Goal: Transaction & Acquisition: Purchase product/service

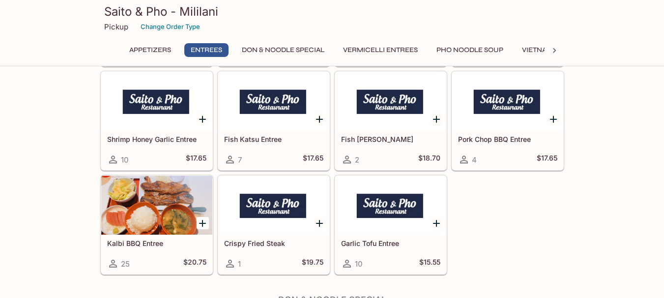
scroll to position [1228, 0]
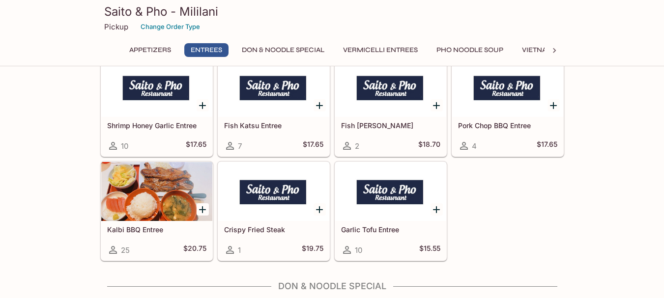
click at [261, 187] on div at bounding box center [273, 191] width 111 height 59
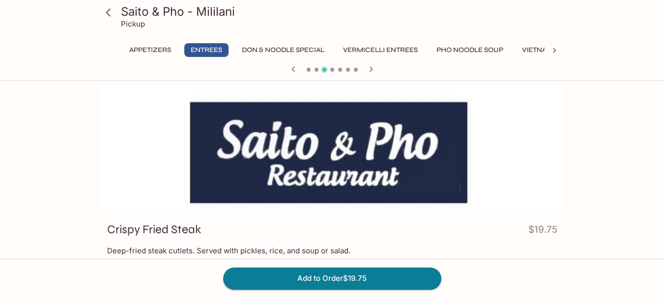
click at [557, 54] on icon at bounding box center [554, 51] width 10 height 10
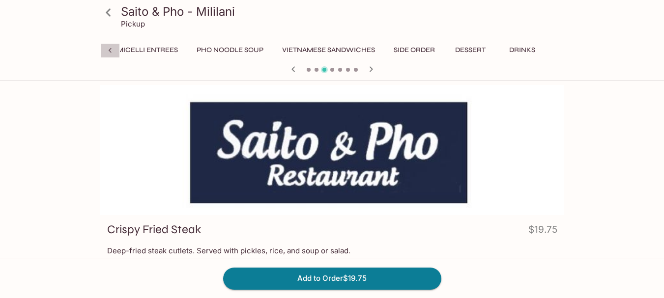
click at [111, 54] on icon at bounding box center [110, 51] width 10 height 10
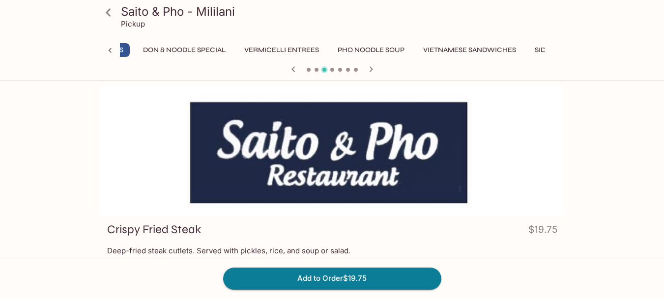
scroll to position [0, 0]
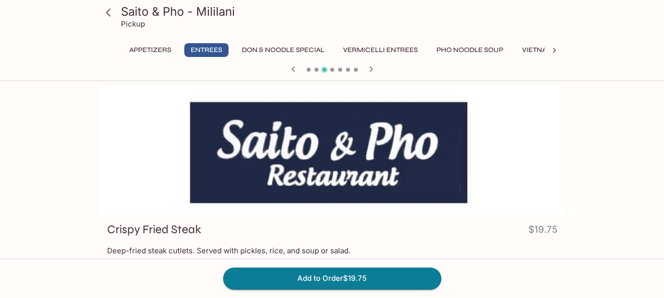
click at [266, 51] on button "Don & Noodle Special" at bounding box center [282, 50] width 93 height 14
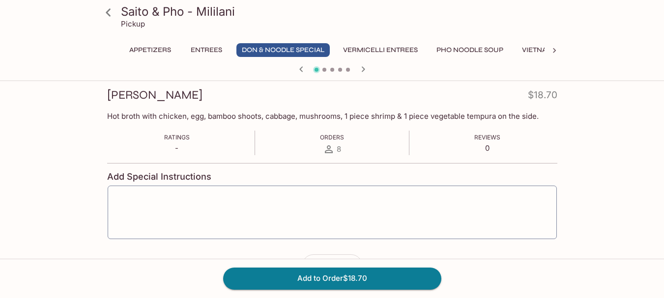
scroll to position [147, 0]
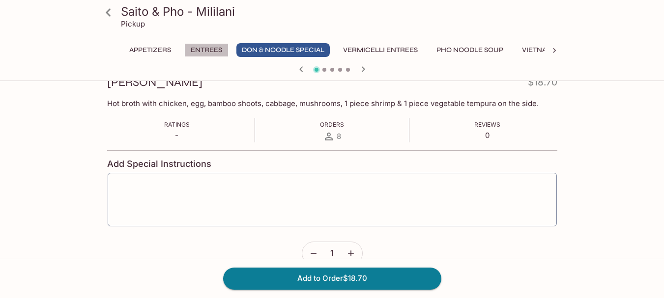
click at [197, 49] on button "Entrees" at bounding box center [206, 50] width 44 height 14
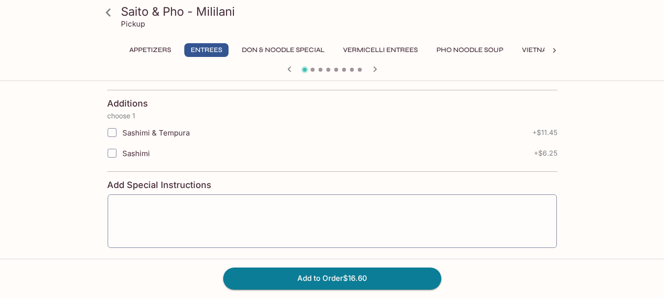
scroll to position [337, 0]
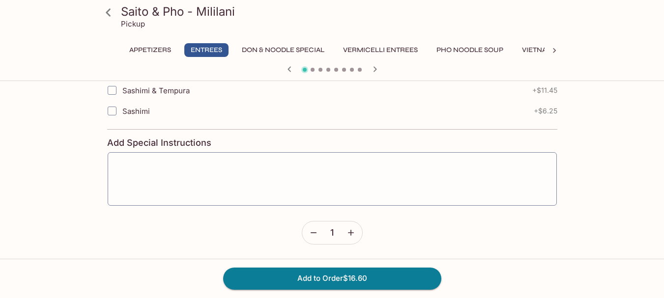
click at [109, 16] on icon at bounding box center [108, 12] width 17 height 17
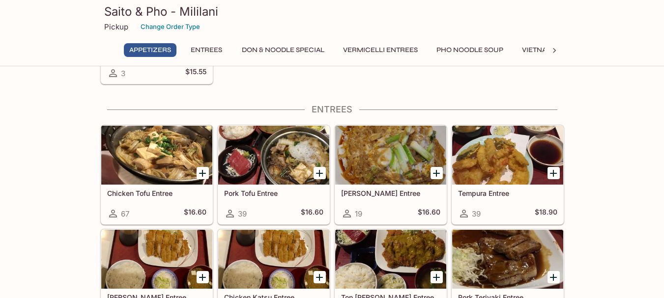
scroll to position [344, 0]
